Goal: Entertainment & Leisure: Consume media (video, audio)

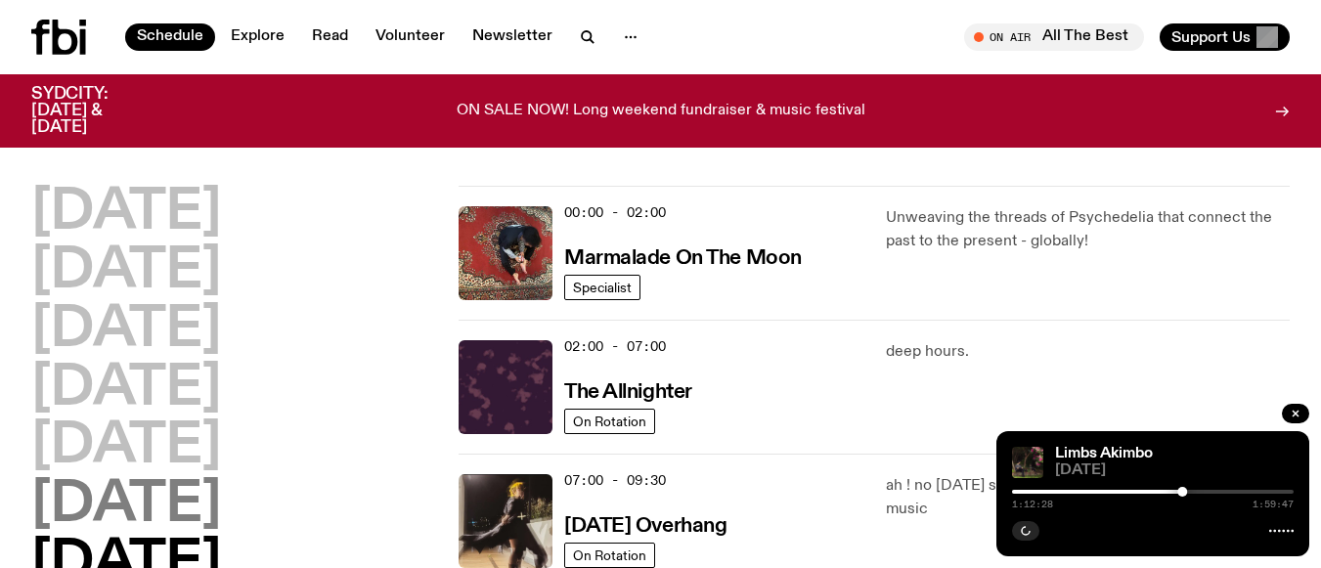
click at [141, 501] on h2 "[DATE]" at bounding box center [126, 505] width 190 height 55
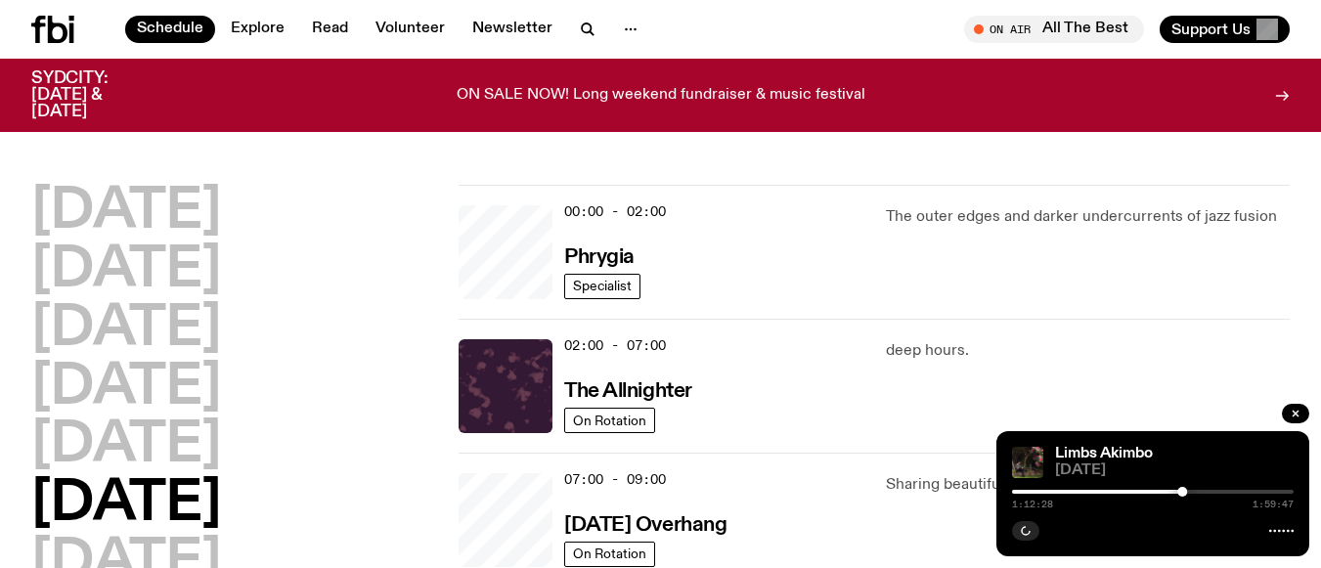
scroll to position [55, 0]
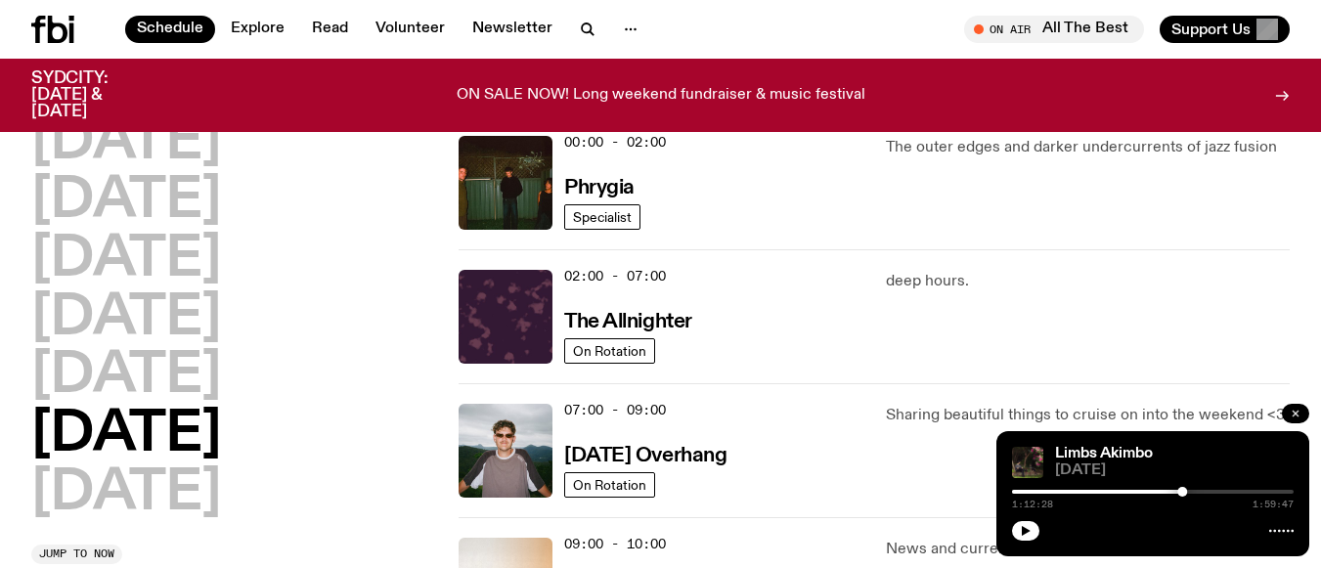
click at [1295, 418] on icon "button" at bounding box center [1296, 414] width 12 height 12
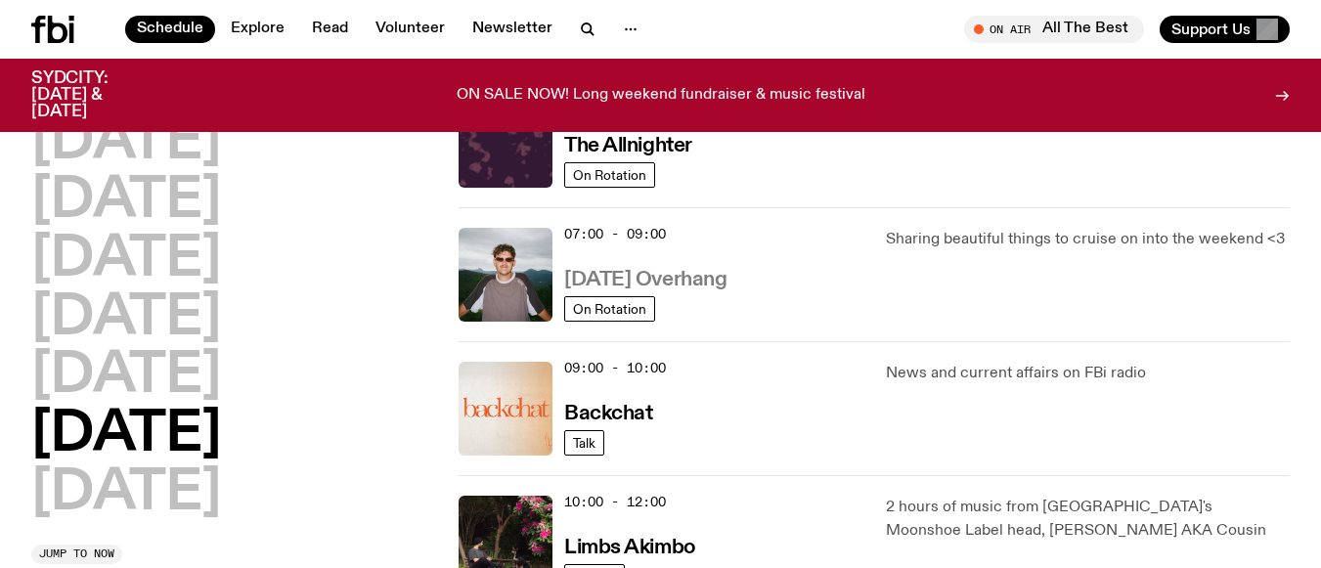
scroll to position [250, 0]
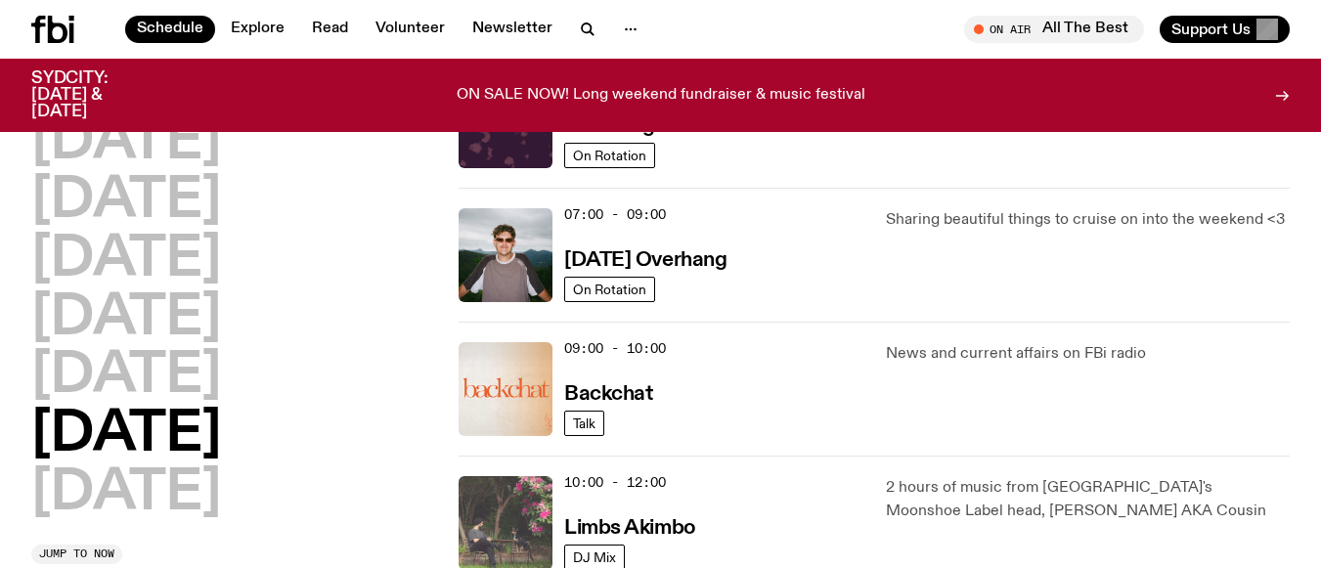
click at [507, 503] on img at bounding box center [506, 523] width 94 height 94
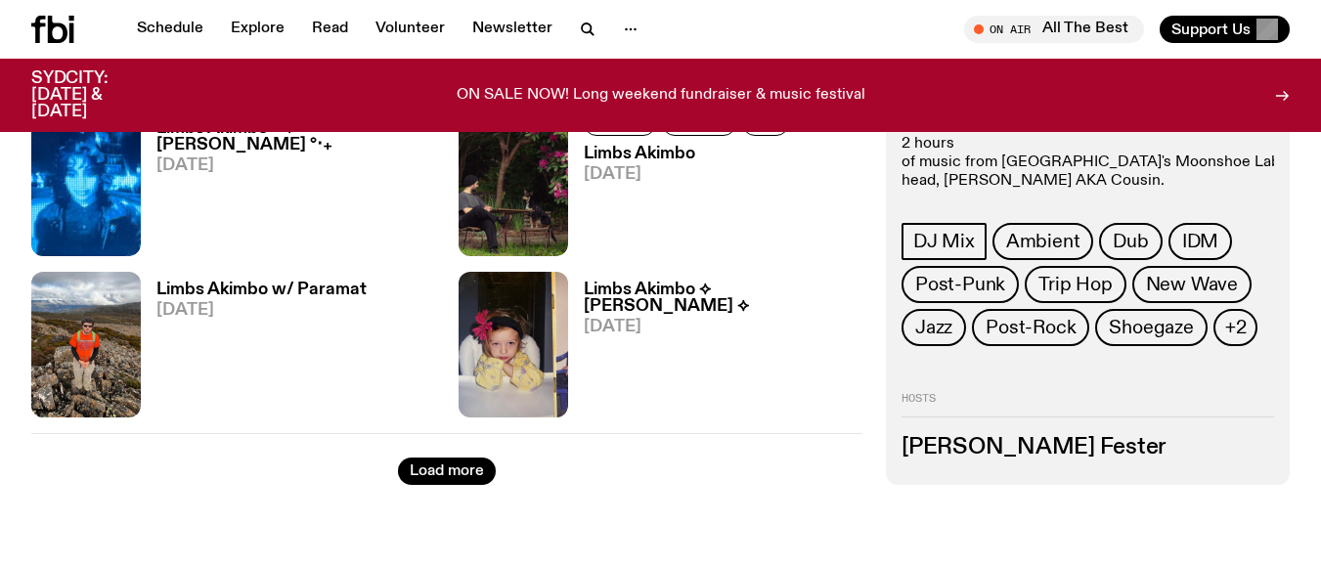
scroll to position [3325, 0]
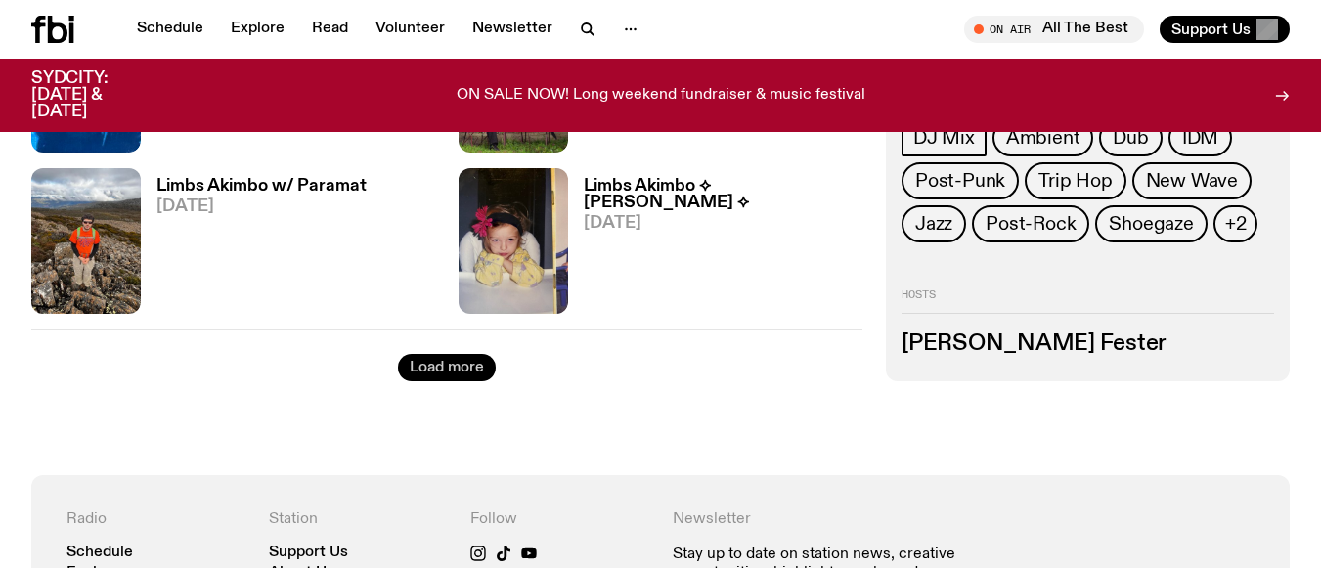
click at [443, 368] on button "Load more" at bounding box center [447, 367] width 98 height 27
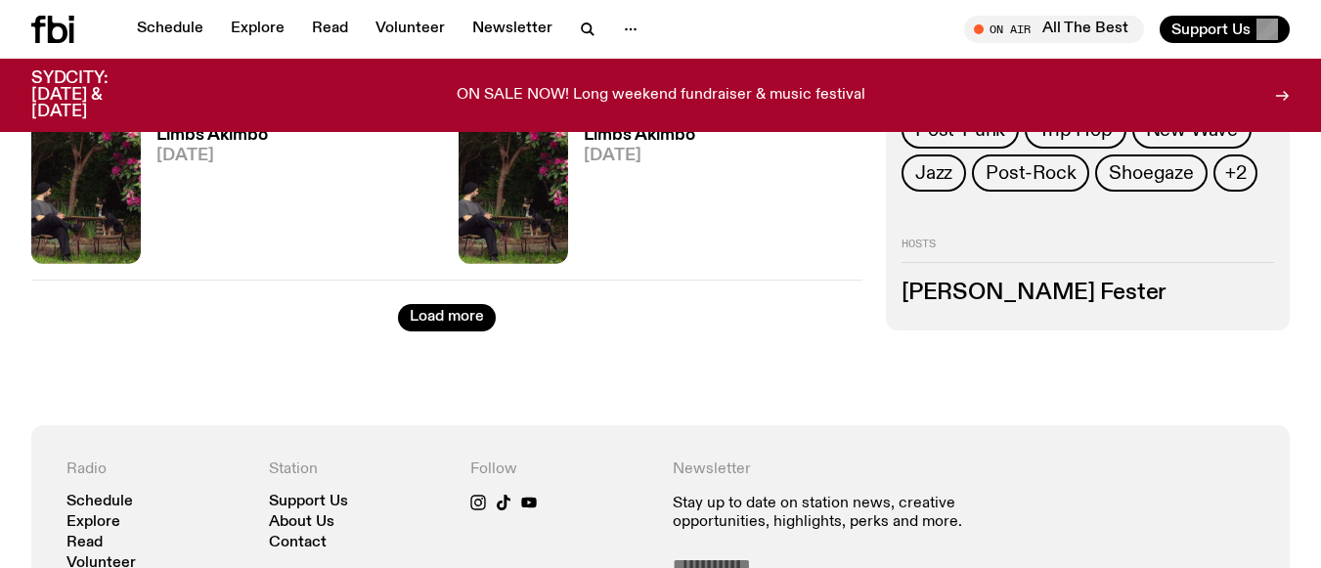
scroll to position [5867, 0]
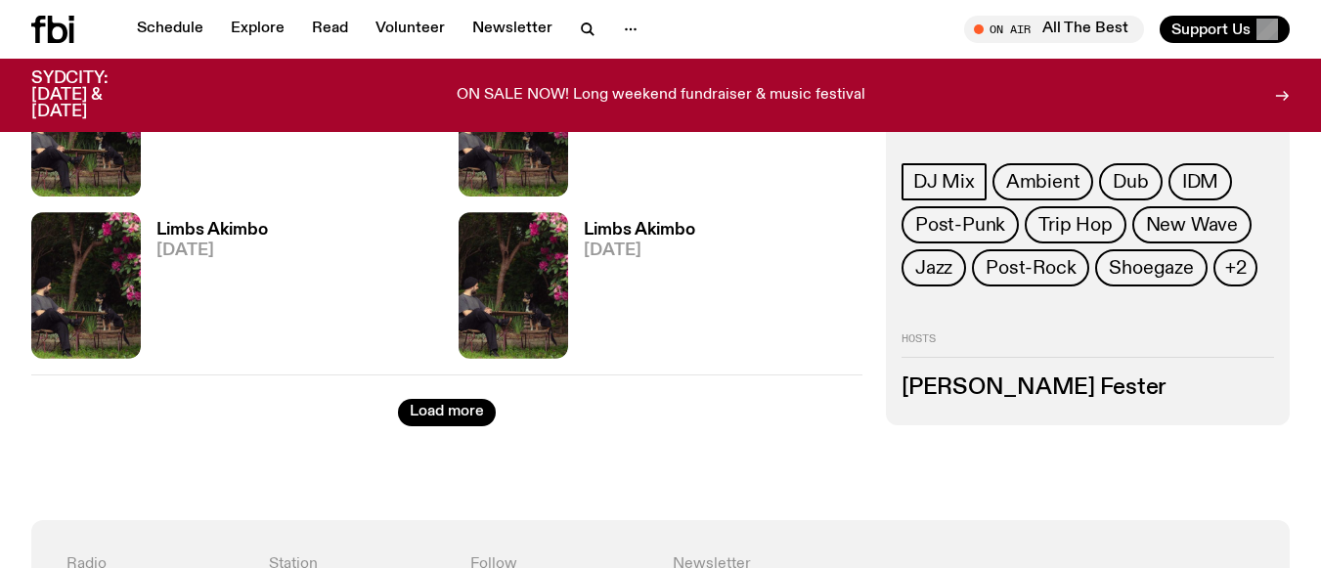
click at [452, 390] on div "Load more" at bounding box center [446, 401] width 831 height 52
click at [448, 407] on button "Load more" at bounding box center [447, 412] width 98 height 27
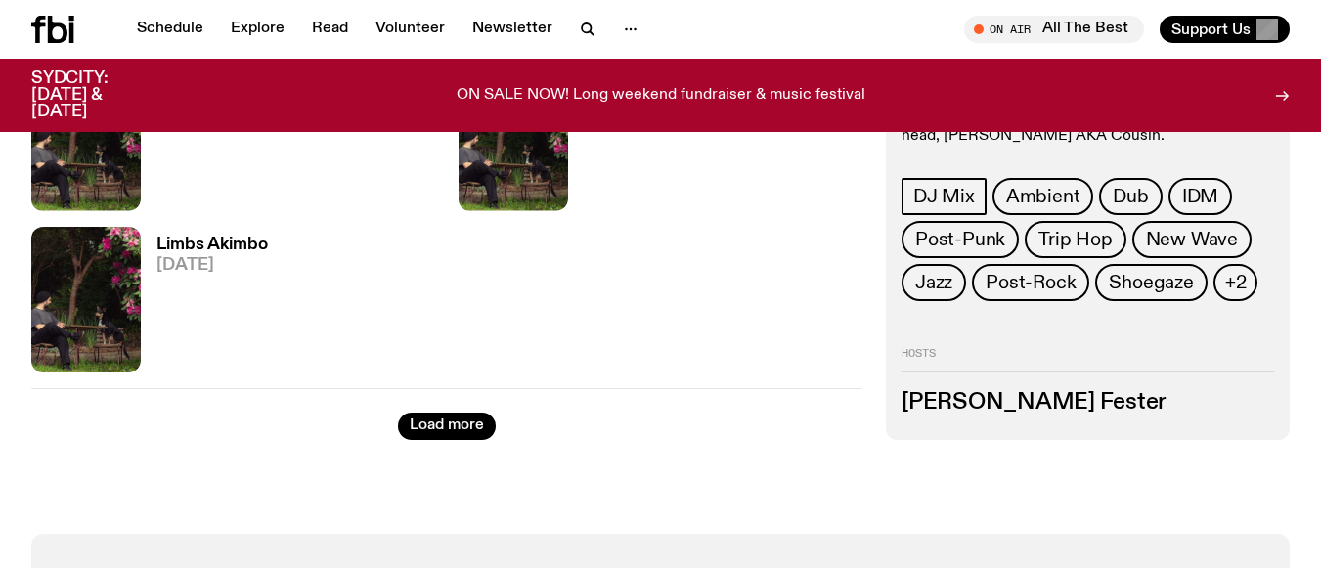
scroll to position [7921, 0]
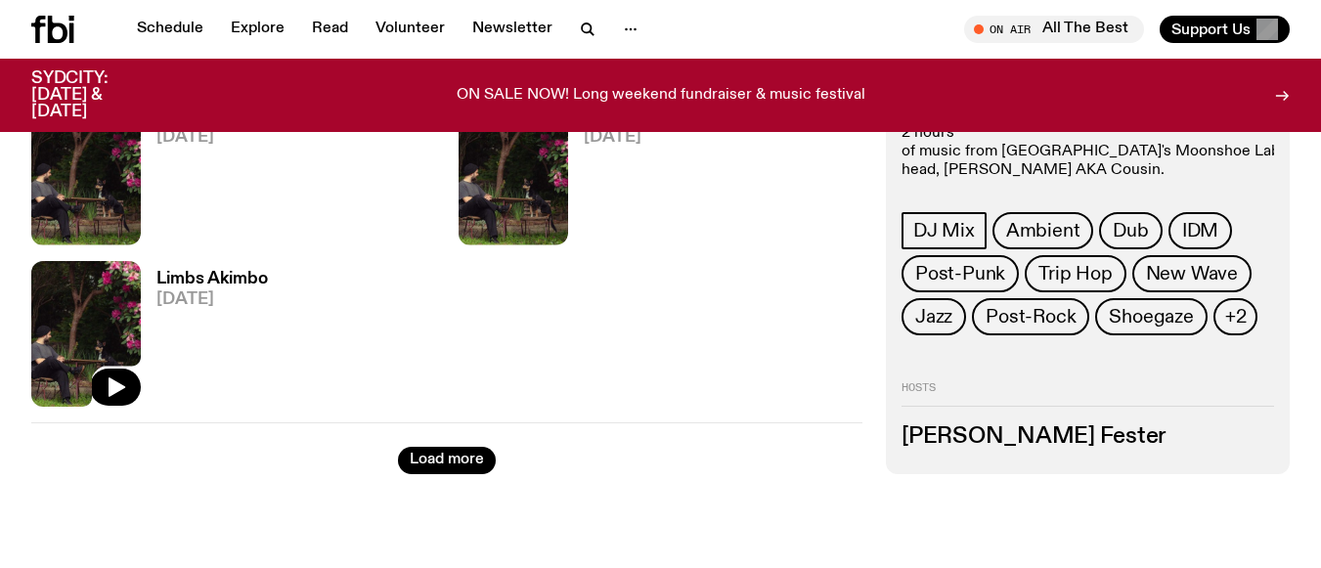
click at [55, 304] on img at bounding box center [86, 334] width 110 height 146
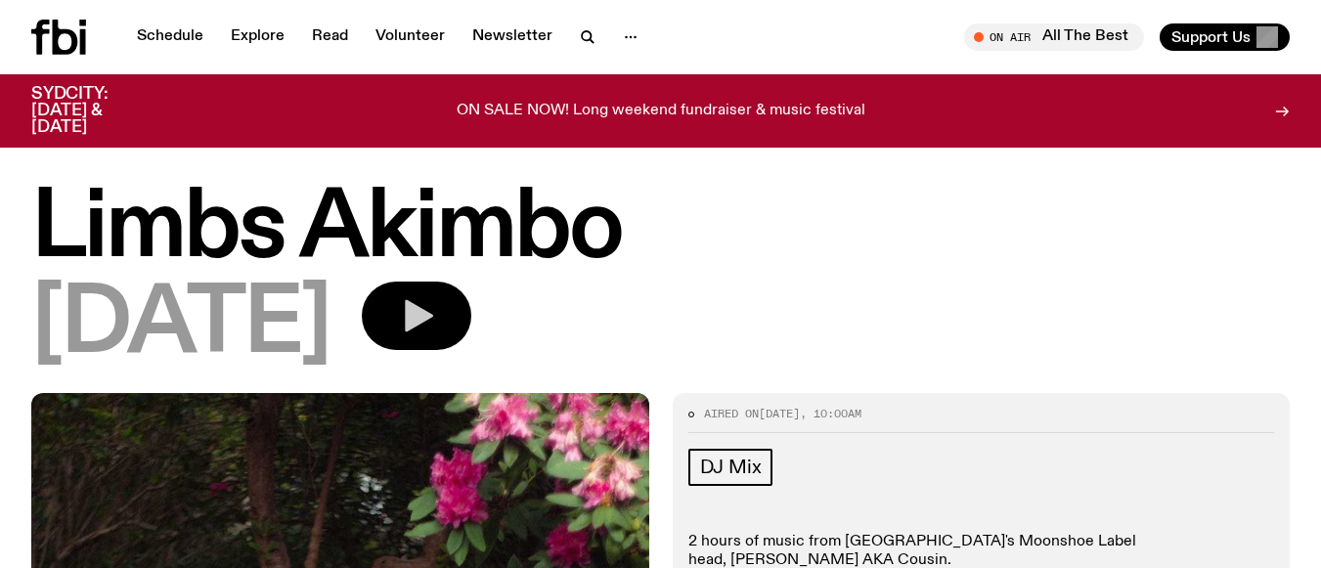
click at [433, 320] on icon "button" at bounding box center [419, 316] width 28 height 32
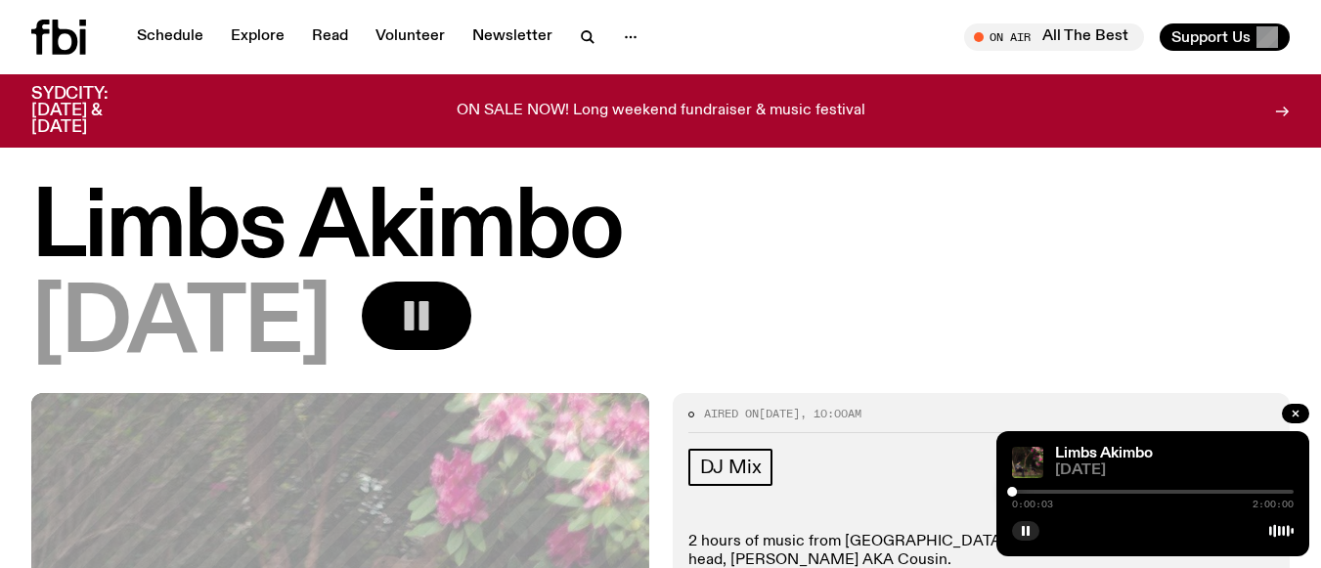
click at [874, 223] on h1 "Limbs Akimbo" at bounding box center [660, 230] width 1259 height 88
click at [1021, 493] on div at bounding box center [1153, 492] width 282 height 4
click at [1298, 414] on icon "button" at bounding box center [1296, 414] width 12 height 12
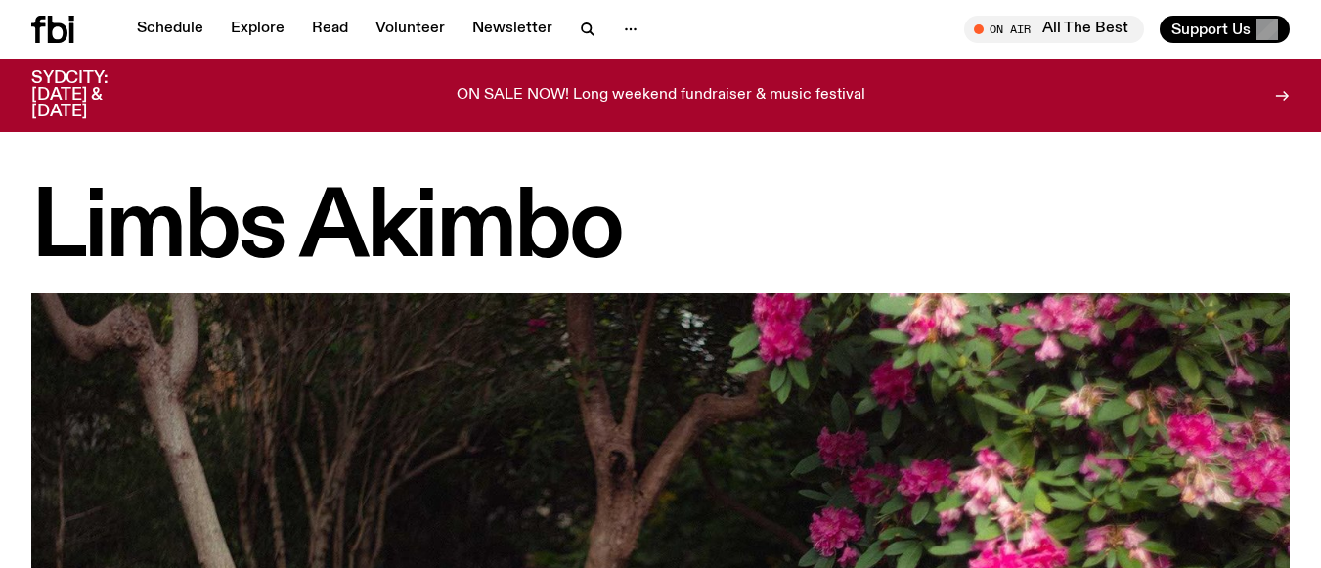
scroll to position [7905, 0]
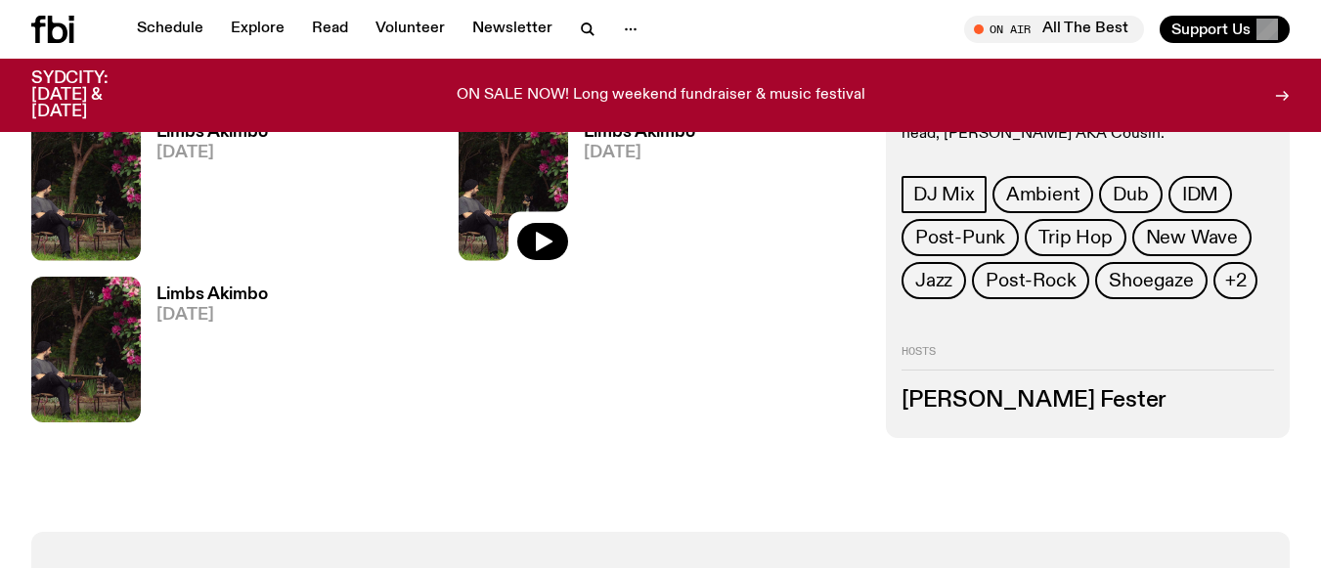
click at [499, 171] on img at bounding box center [514, 187] width 110 height 146
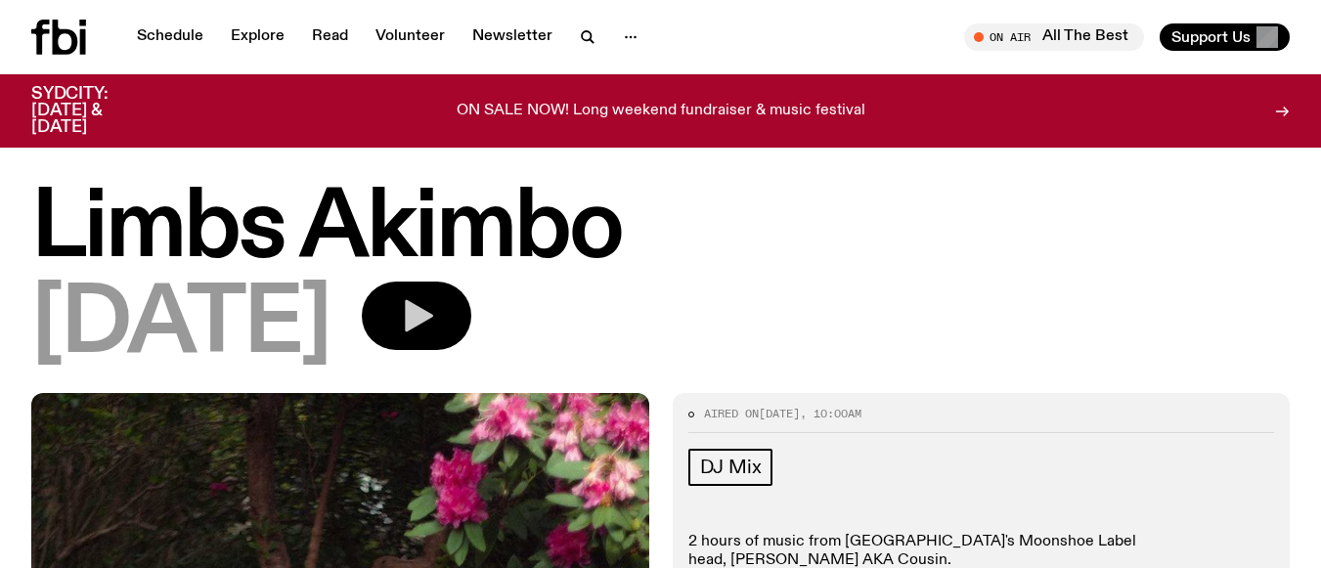
click at [433, 309] on icon "button" at bounding box center [419, 316] width 28 height 32
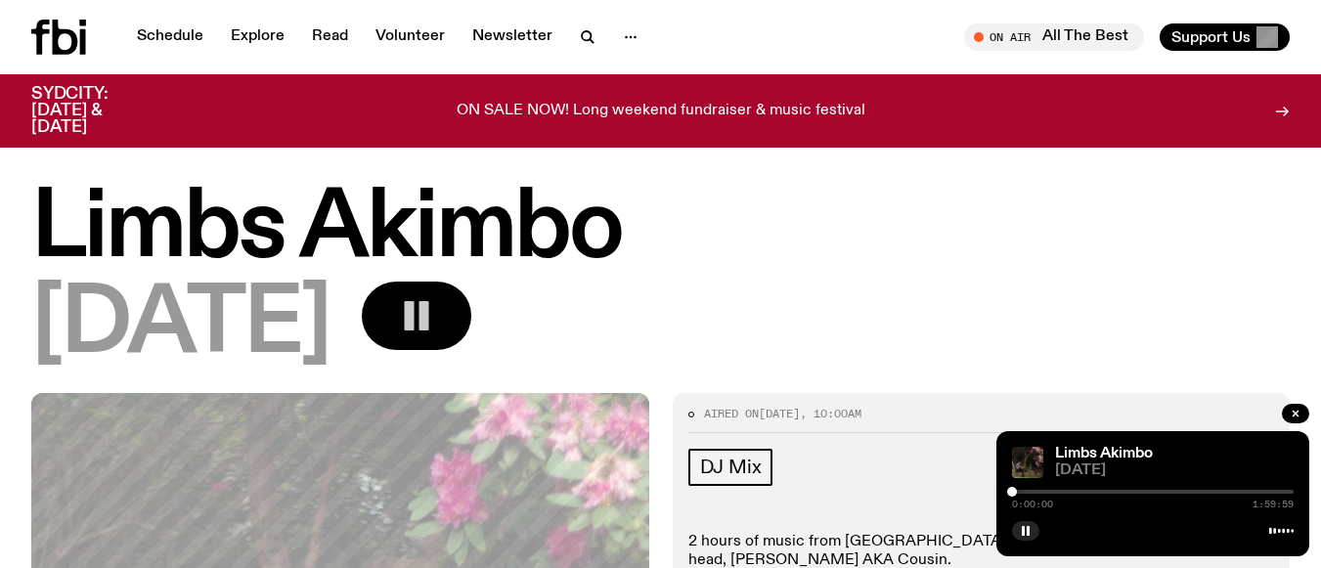
click at [1020, 492] on div at bounding box center [1153, 492] width 282 height 4
click at [1029, 490] on div at bounding box center [1153, 492] width 282 height 4
